Goal: Information Seeking & Learning: Learn about a topic

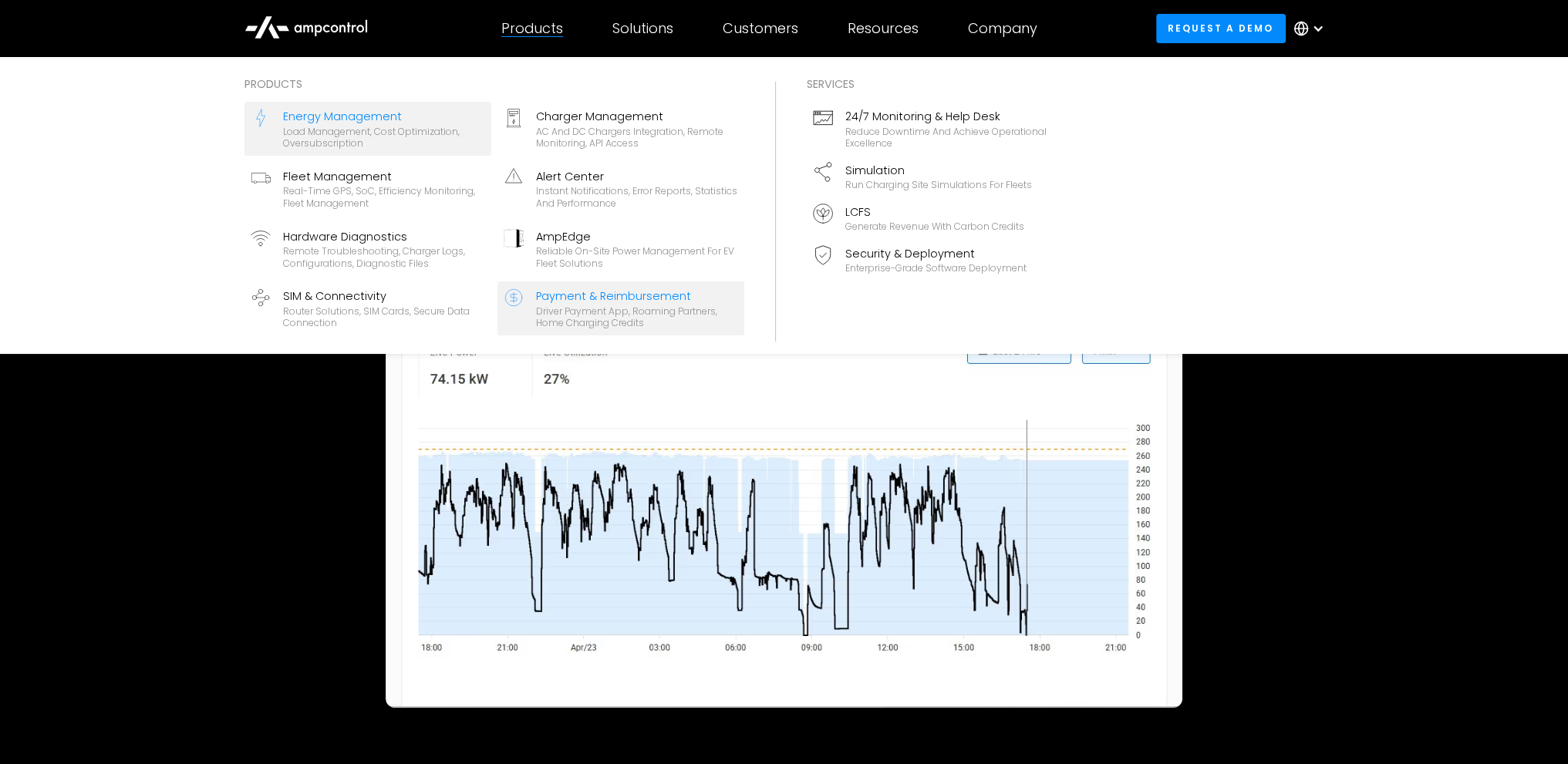
click at [573, 302] on div "Payment & Reimbursement" at bounding box center [637, 296] width 202 height 17
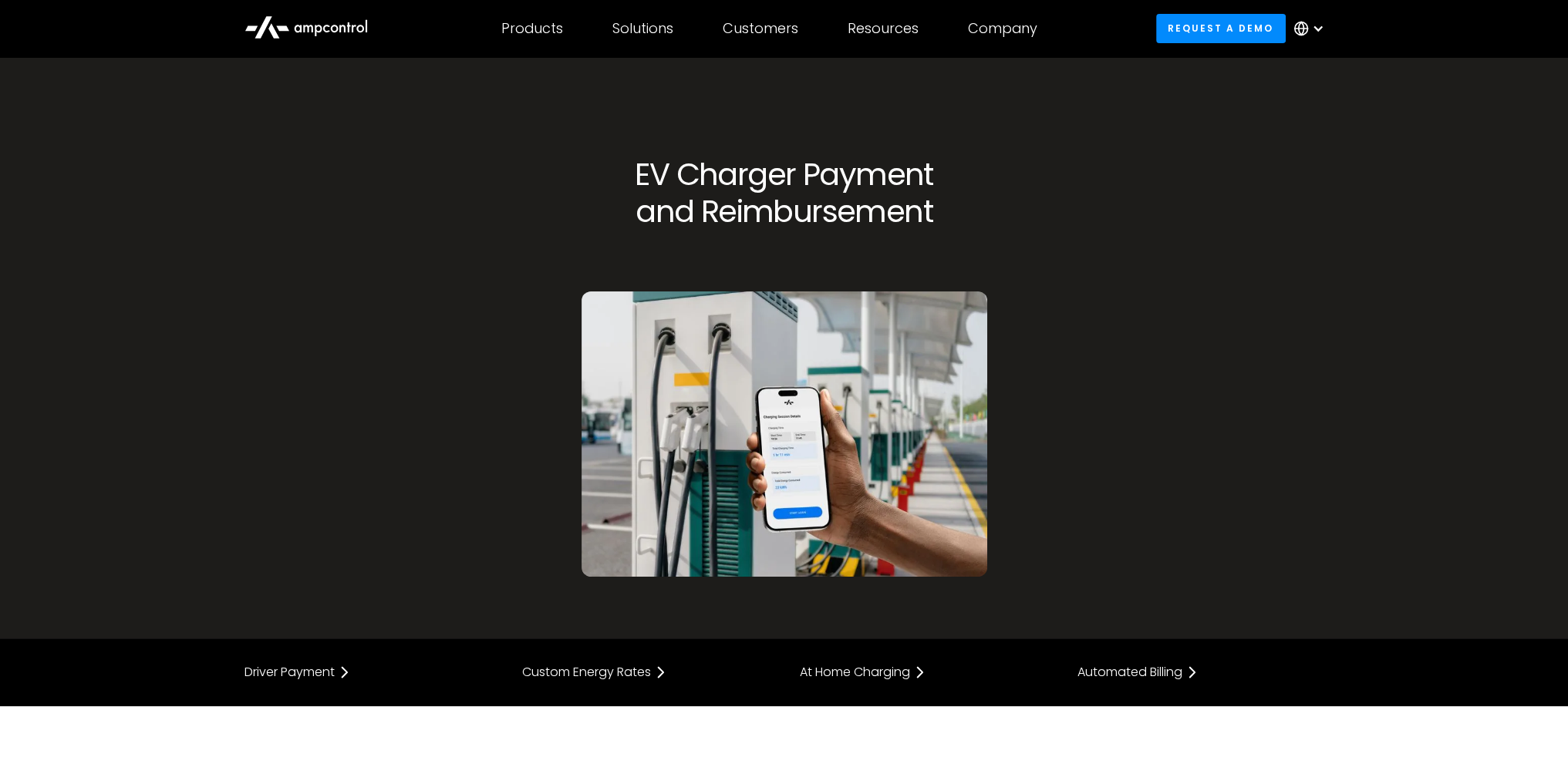
click at [559, 251] on div "EV Charger Payment and Reimbursement" at bounding box center [784, 366] width 556 height 421
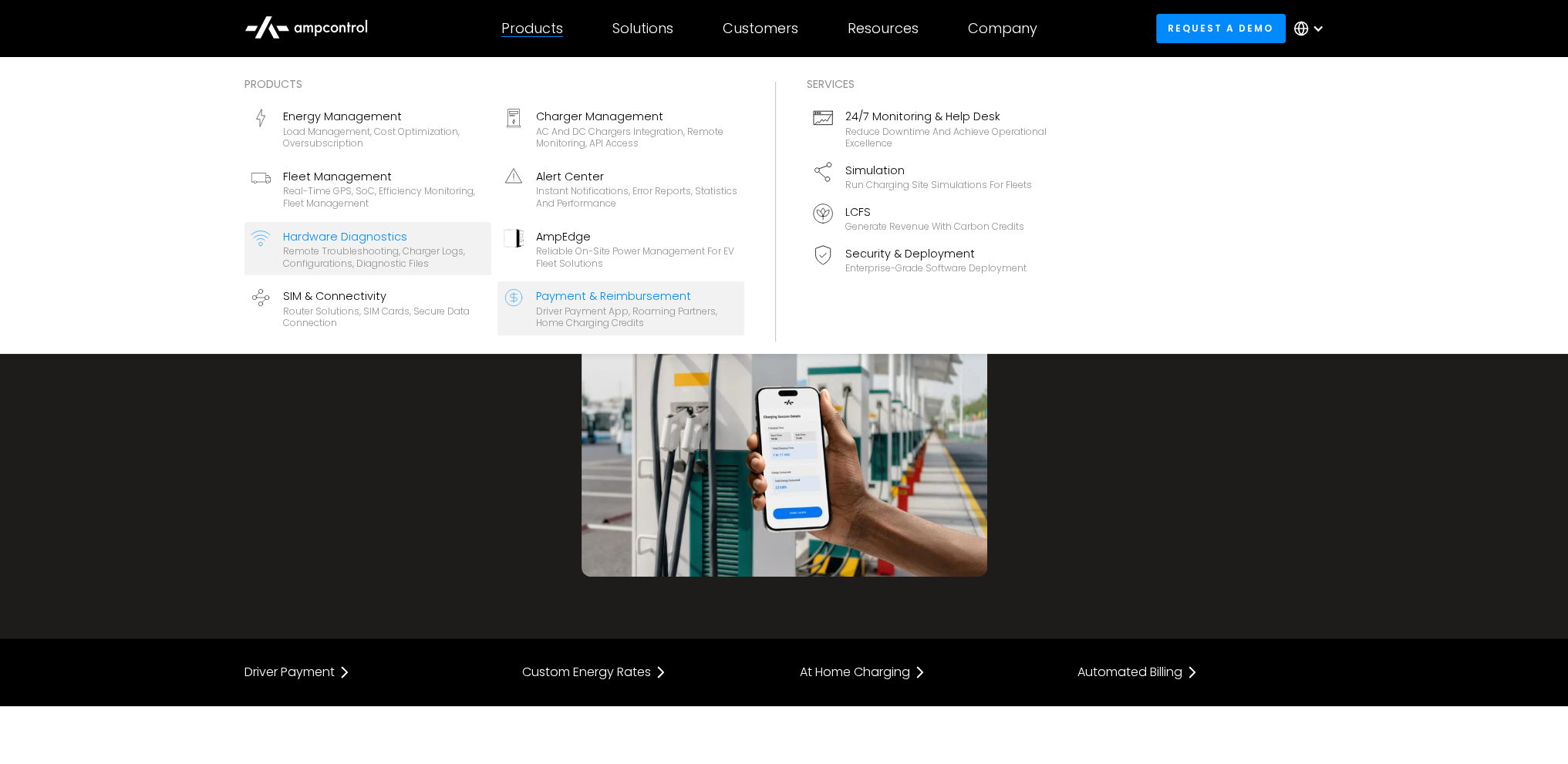
click at [330, 249] on div "Remote troubleshooting, charger logs, configurations, diagnostic files" at bounding box center [384, 257] width 202 height 24
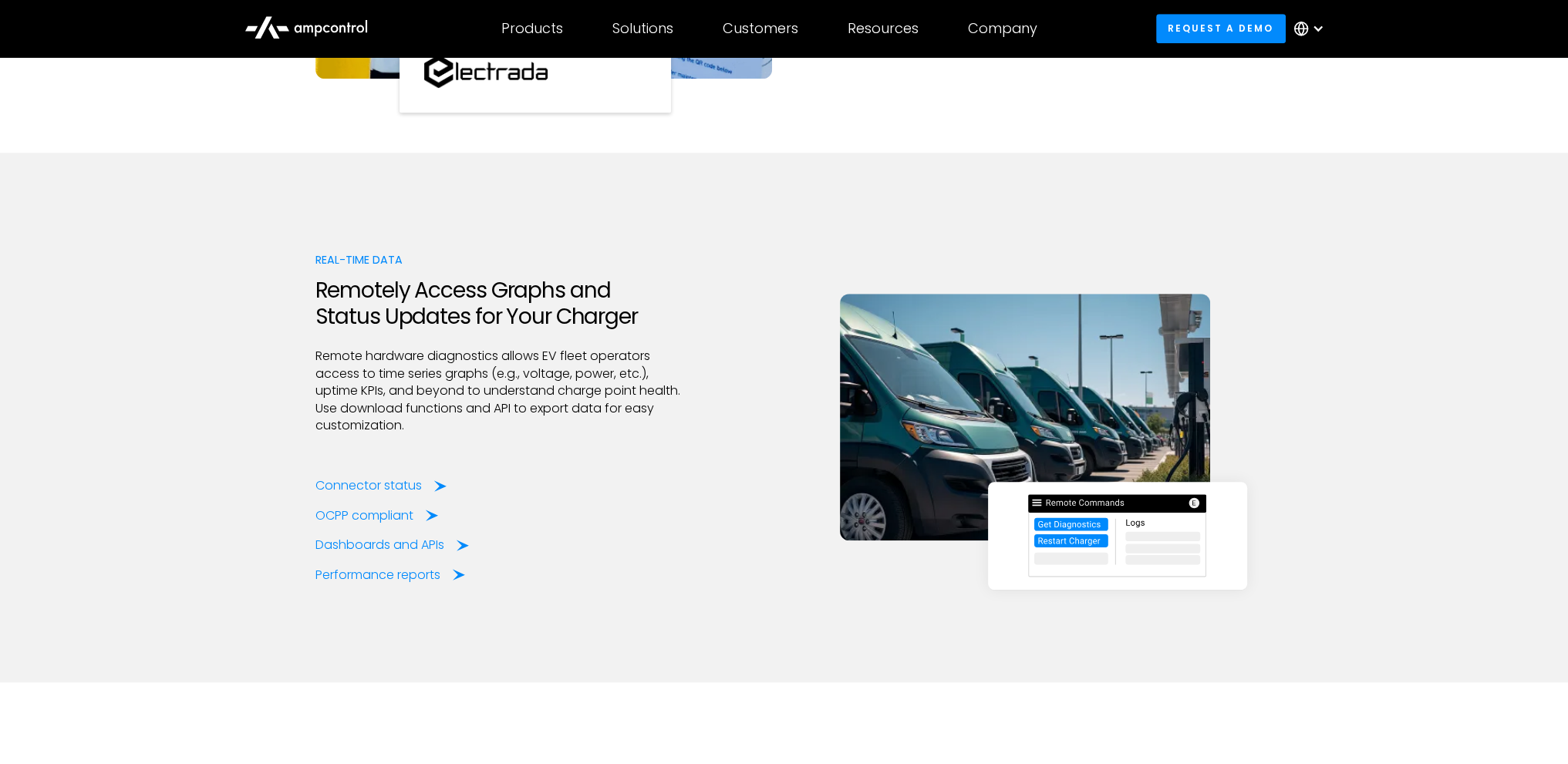
scroll to position [1697, 0]
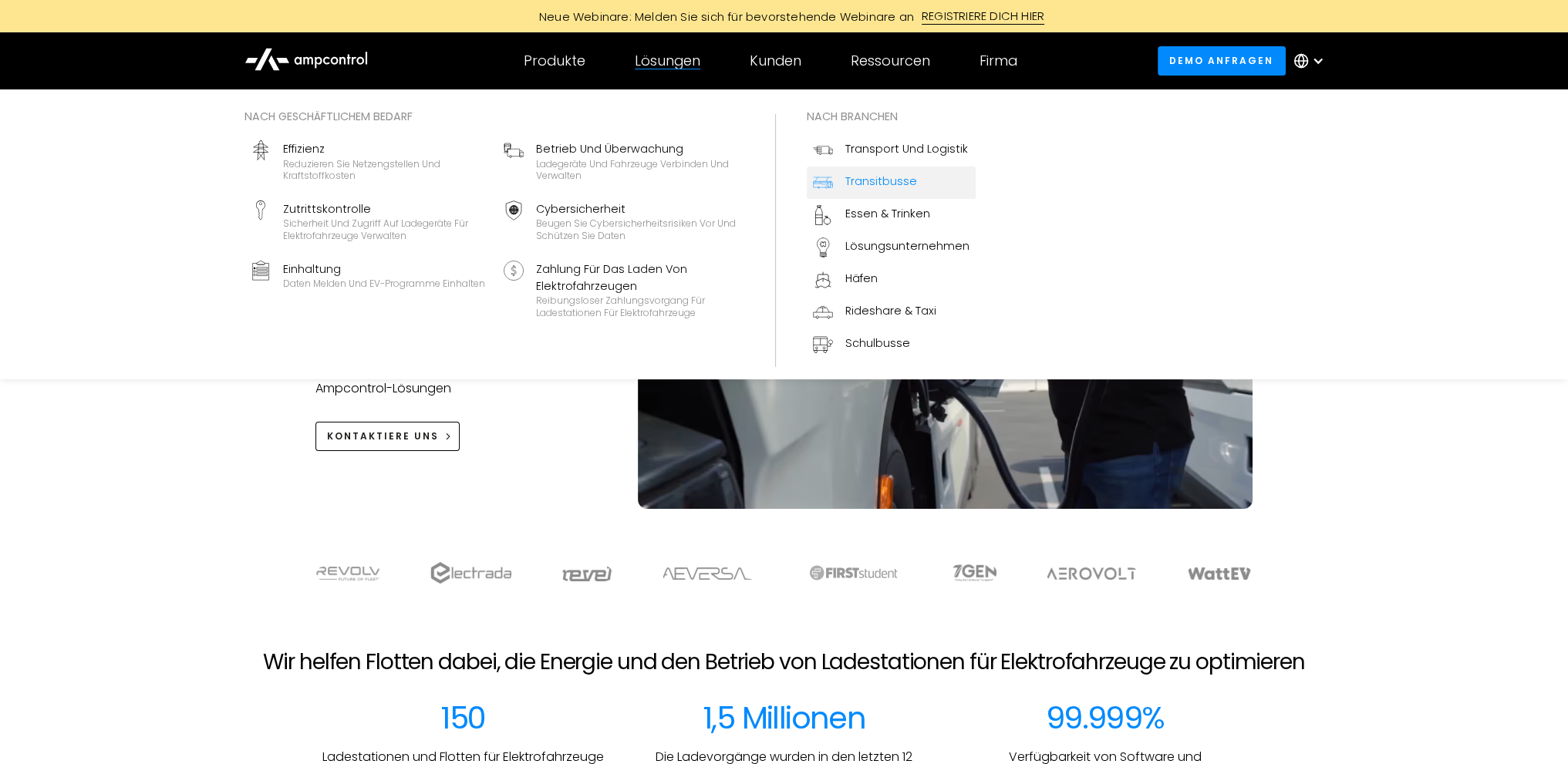
click at [857, 176] on div "Transitbusse" at bounding box center [881, 181] width 72 height 17
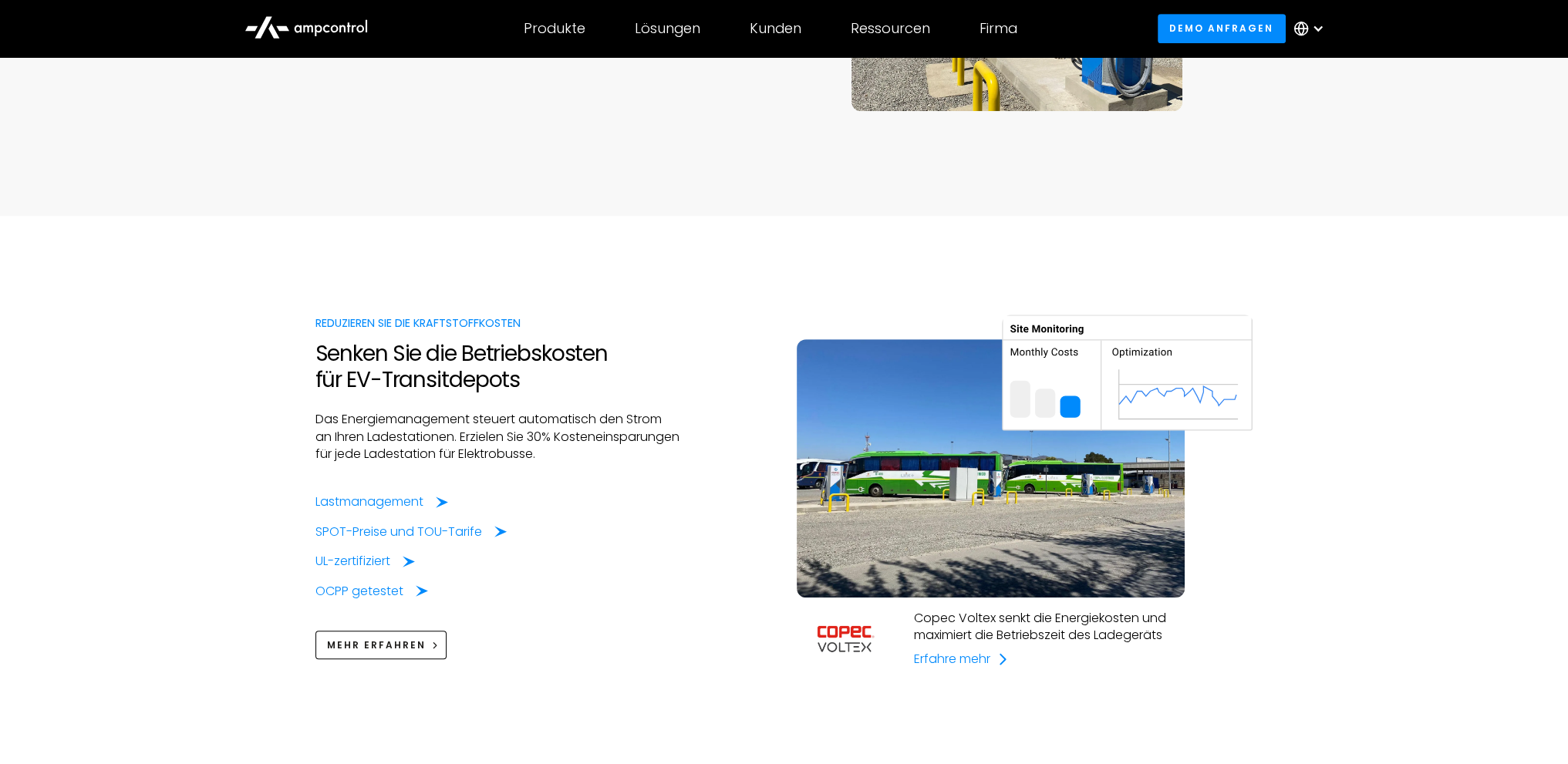
scroll to position [1157, 0]
